Goal: Task Accomplishment & Management: Manage account settings

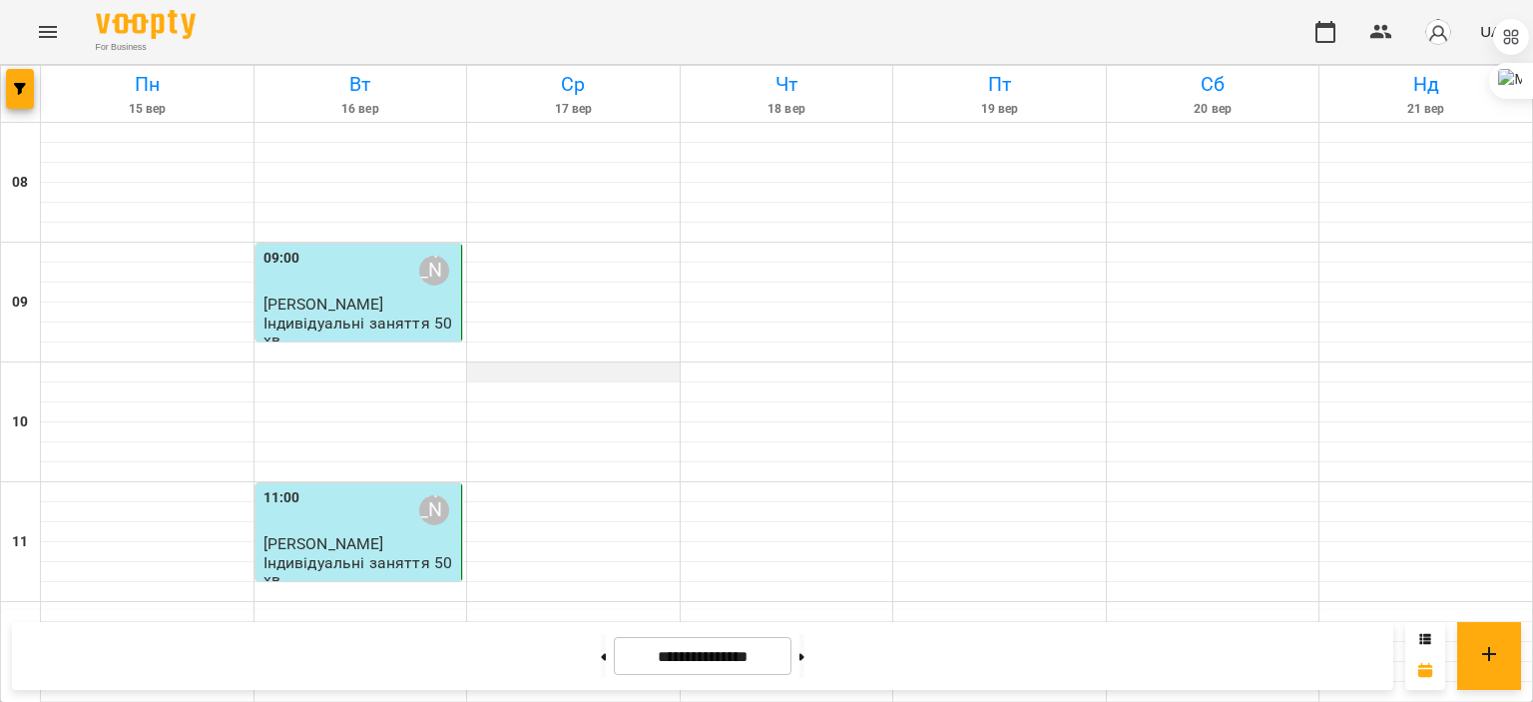
scroll to position [972, 0]
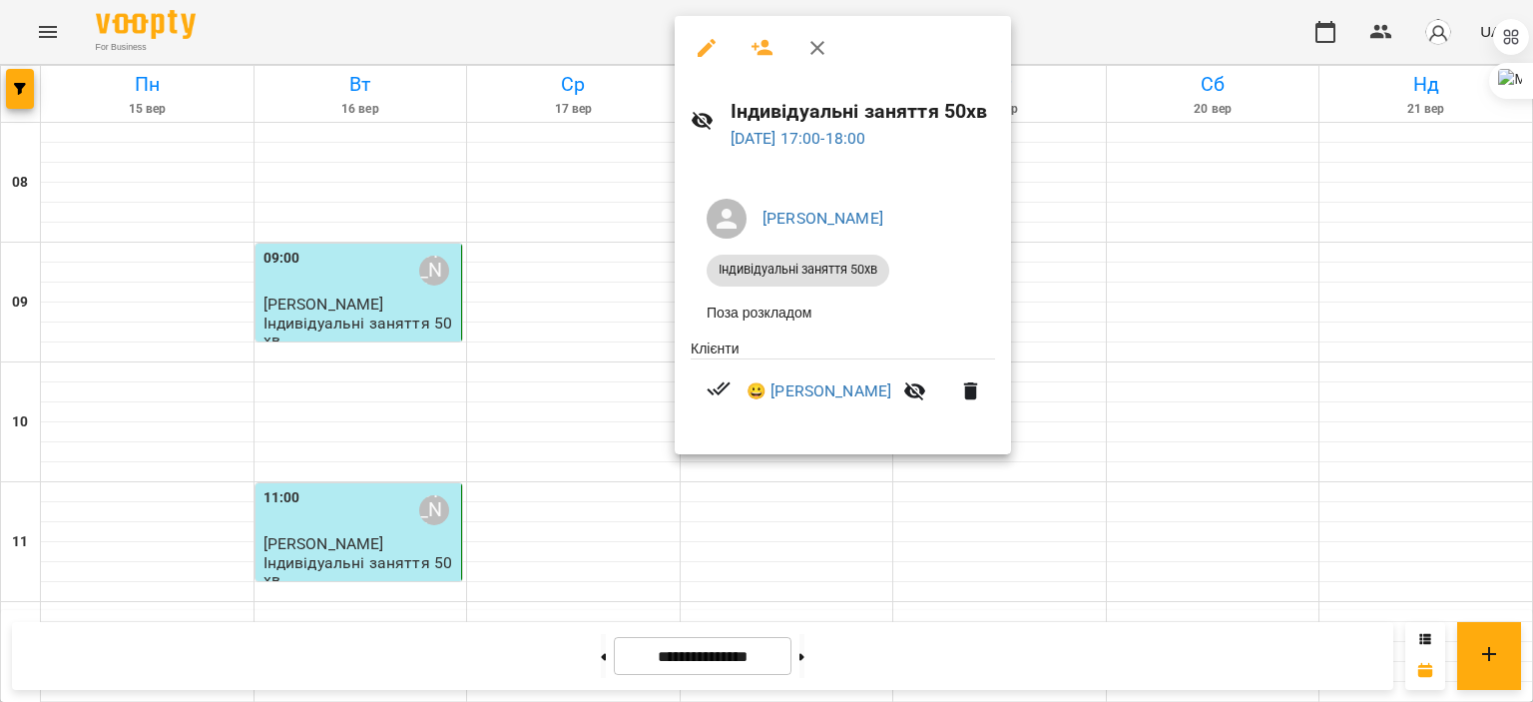
click at [1074, 286] on div at bounding box center [766, 351] width 1533 height 702
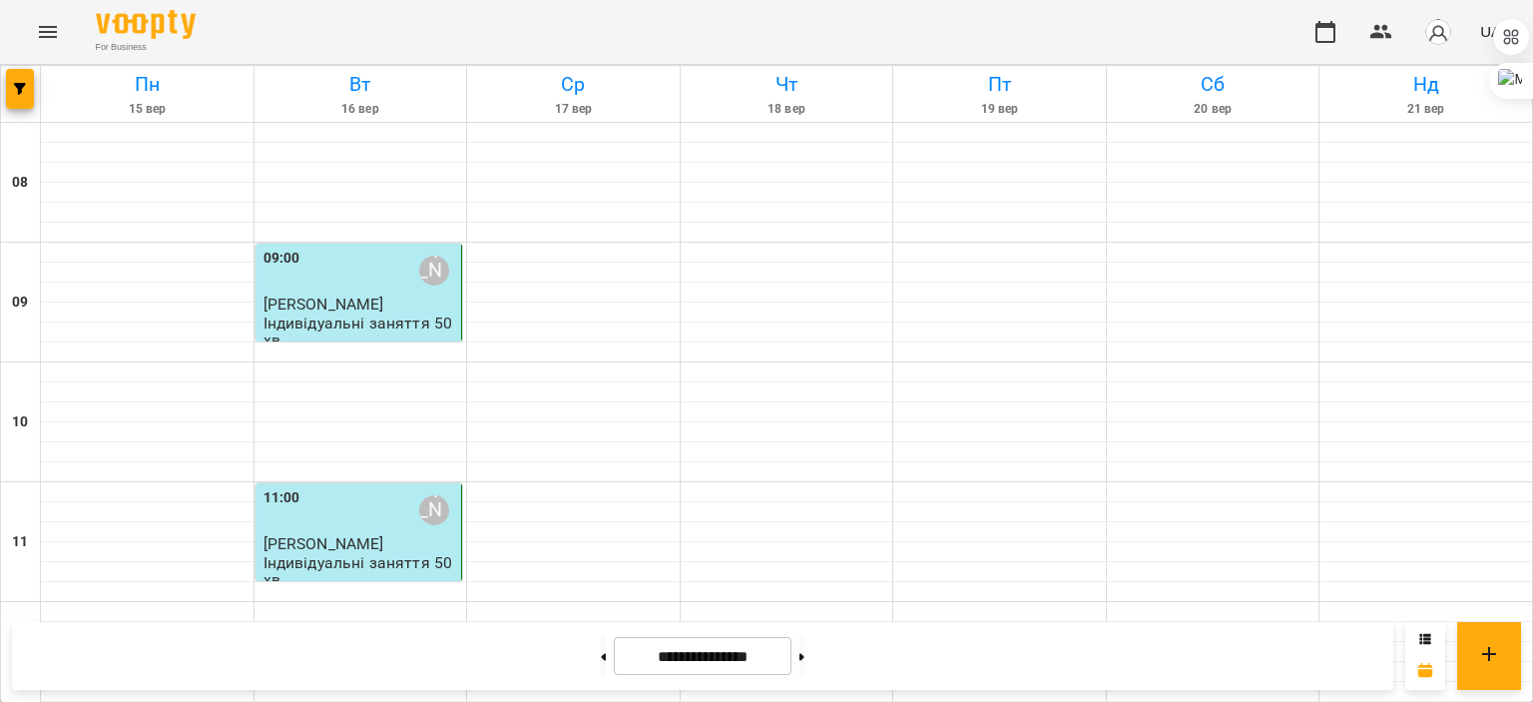
scroll to position [945, 0]
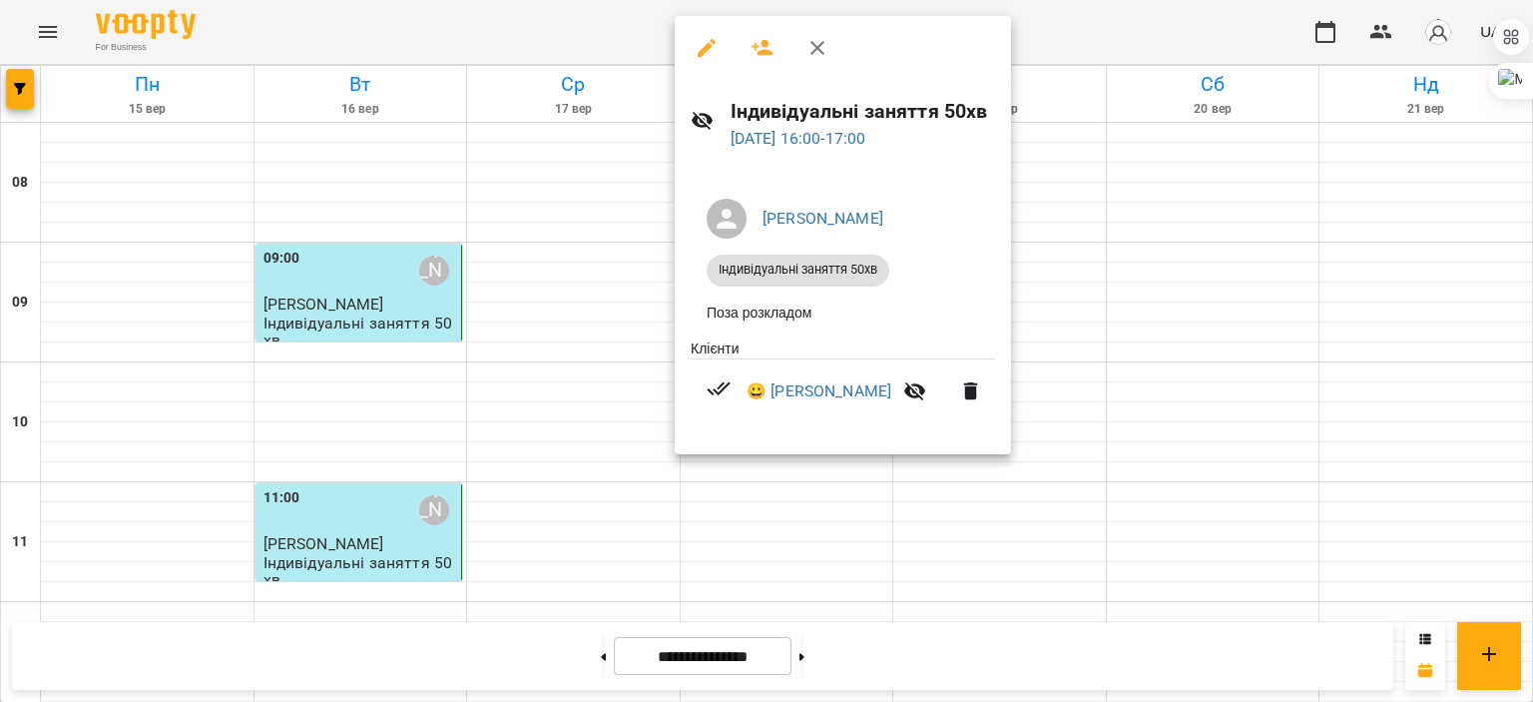
click at [1222, 454] on div at bounding box center [766, 351] width 1533 height 702
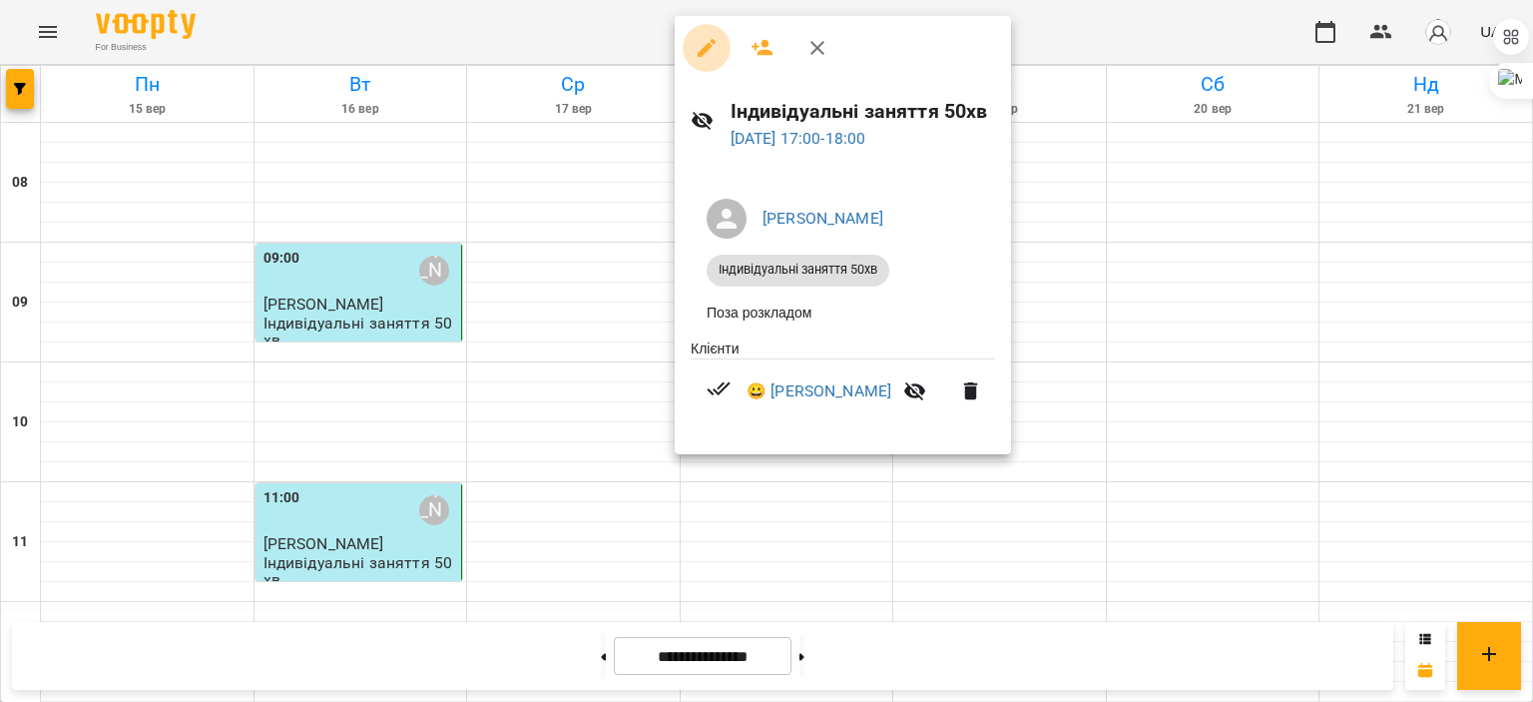
click at [706, 45] on icon "button" at bounding box center [707, 48] width 18 height 18
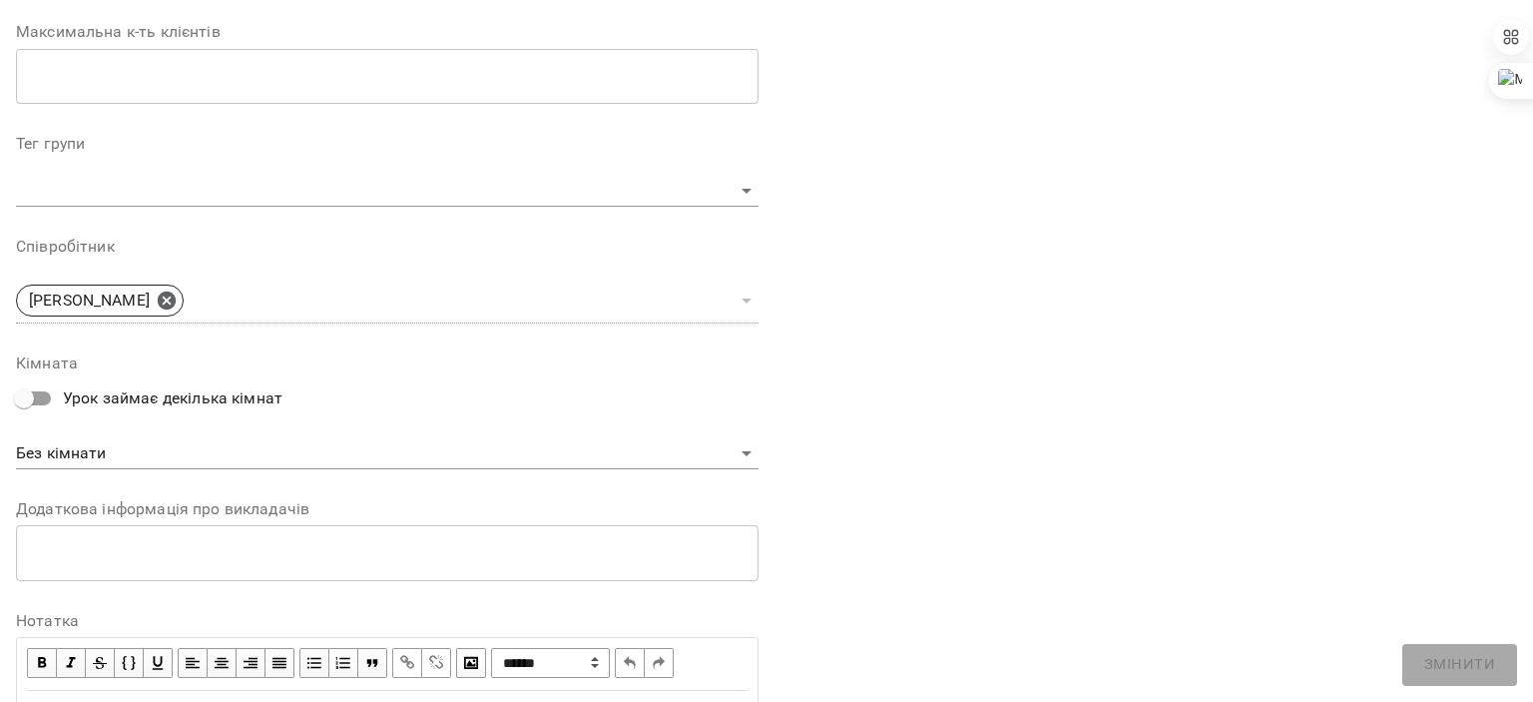
scroll to position [625, 0]
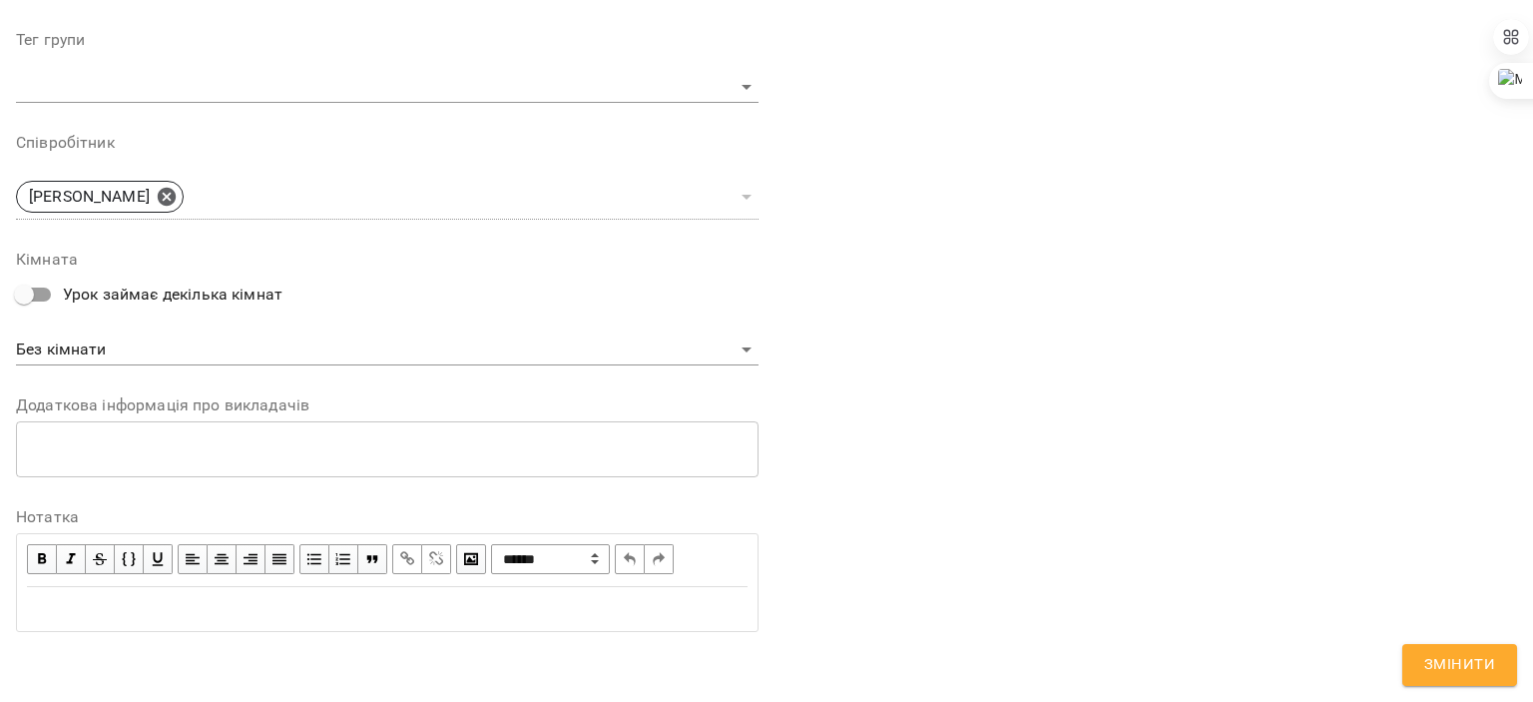
click at [97, 611] on div "Edit text" at bounding box center [387, 609] width 721 height 24
click at [150, 598] on div "Edit text" at bounding box center [387, 609] width 721 height 24
paste div "Edit text"
click at [84, 603] on div "Edit text" at bounding box center [387, 609] width 721 height 24
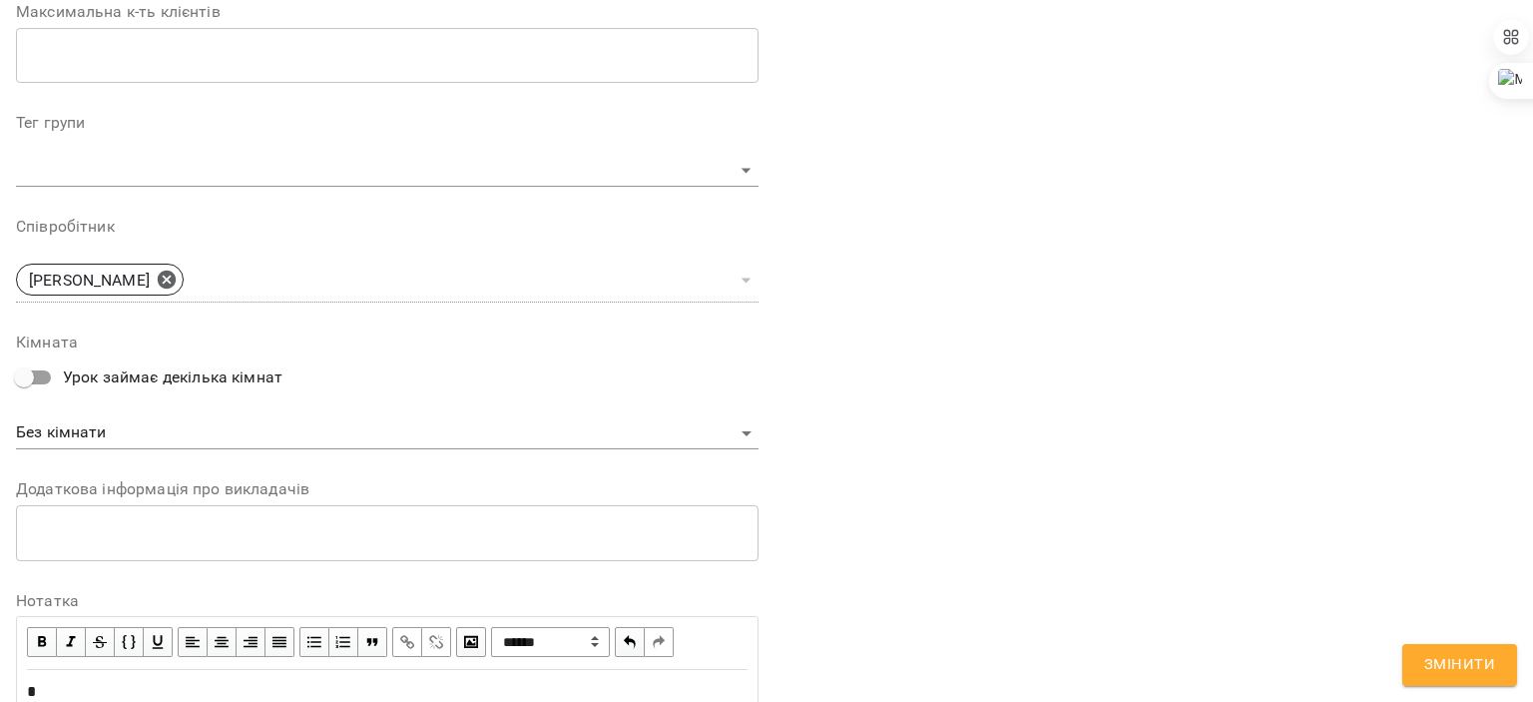
scroll to position [708, 0]
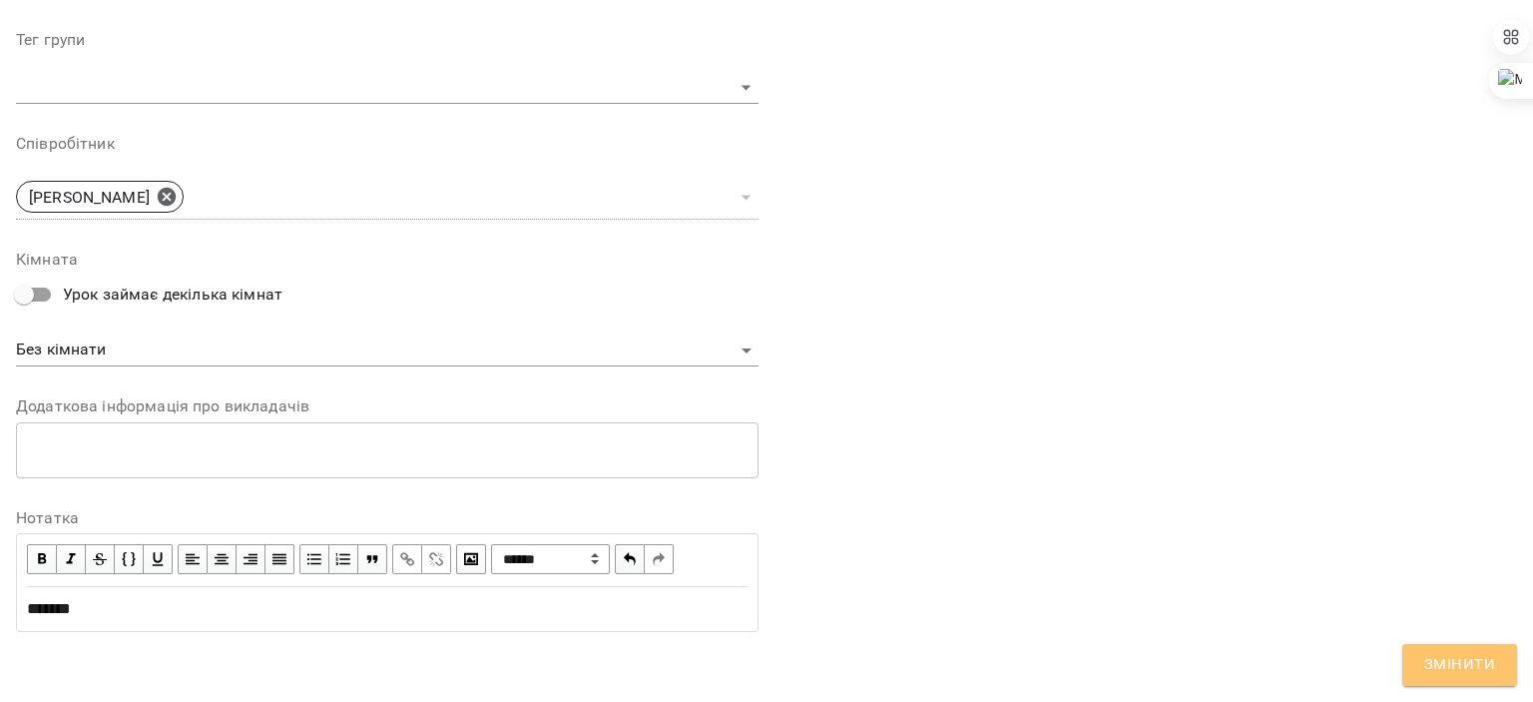
click at [1457, 674] on span "Змінити" at bounding box center [1459, 665] width 71 height 26
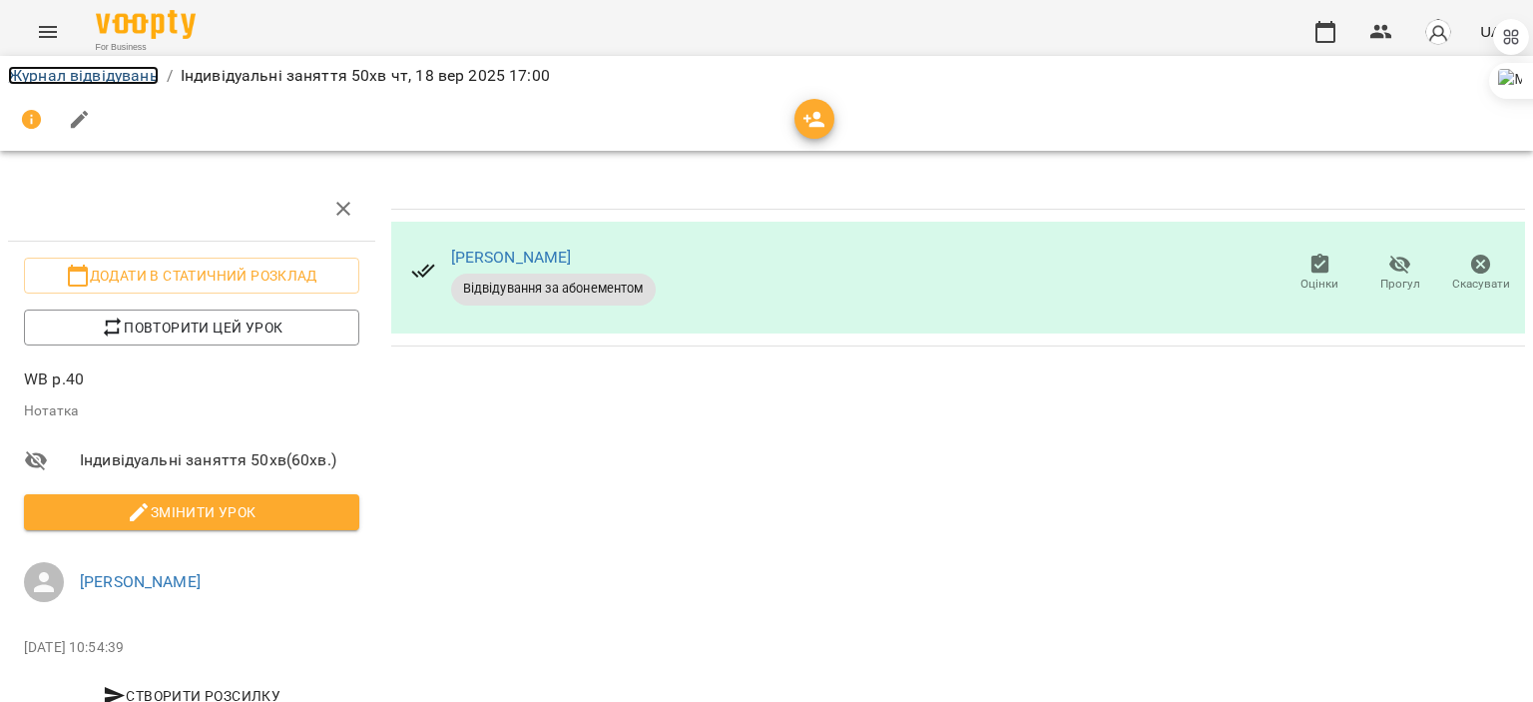
click at [82, 80] on link "Журнал відвідувань" at bounding box center [83, 75] width 151 height 19
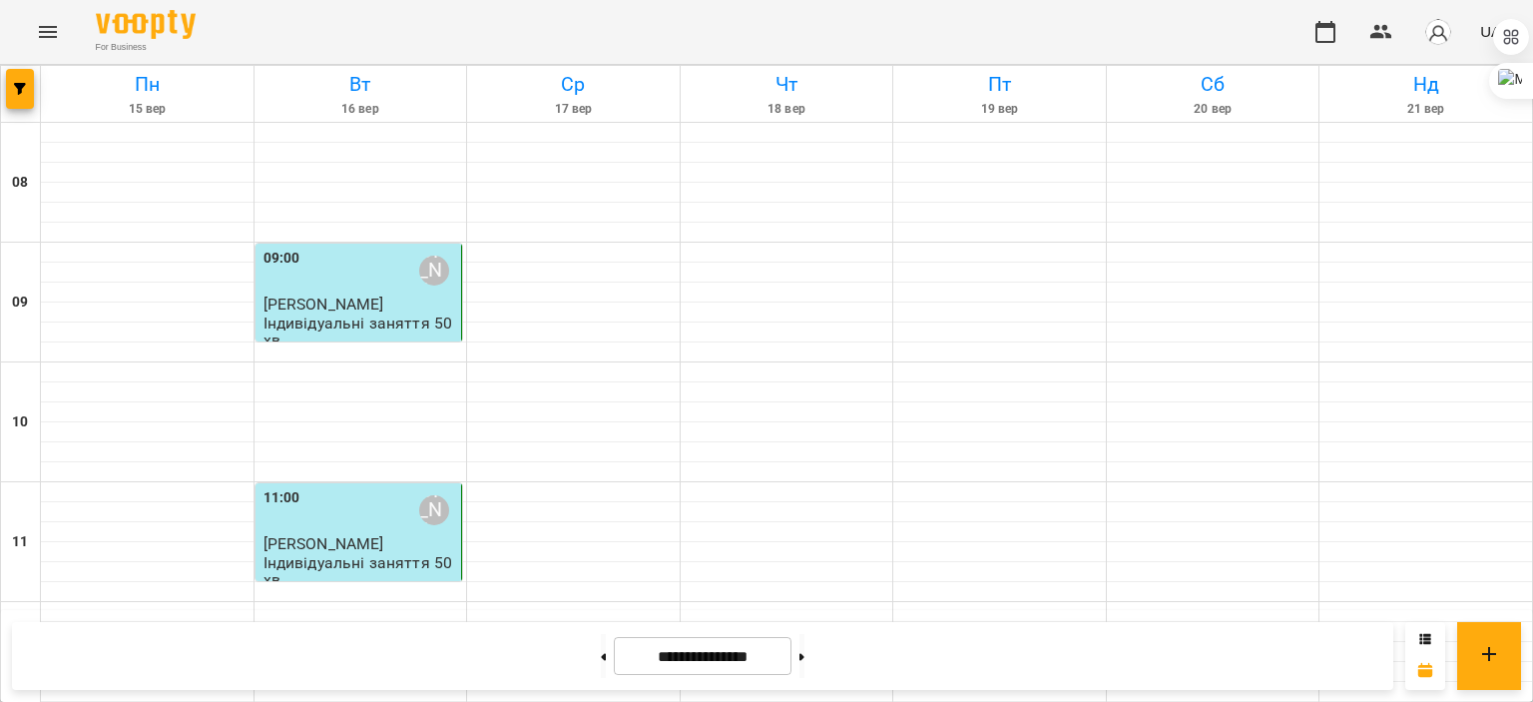
scroll to position [1001, 0]
